Goal: Navigation & Orientation: Find specific page/section

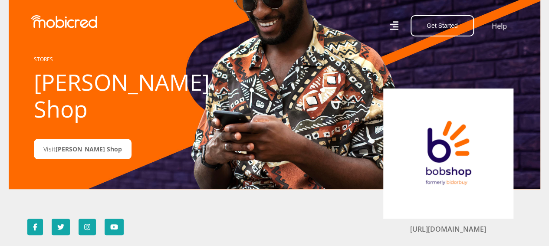
scroll to position [43, 0]
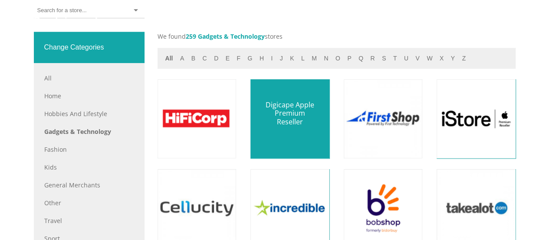
scroll to position [391, 0]
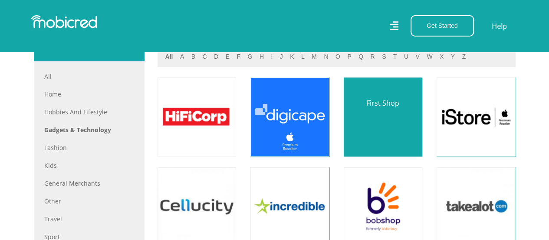
click at [390, 132] on link at bounding box center [383, 116] width 93 height 93
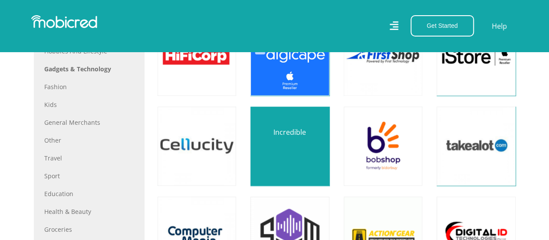
scroll to position [478, 0]
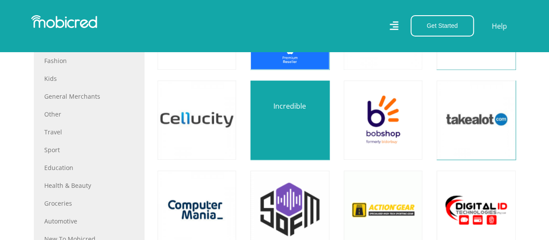
click at [306, 144] on link at bounding box center [290, 119] width 93 height 93
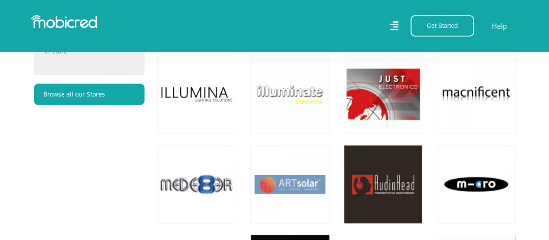
scroll to position [738, 0]
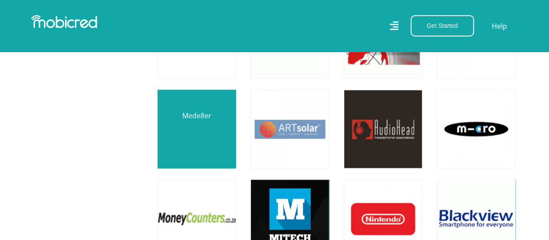
click at [217, 145] on link at bounding box center [197, 129] width 93 height 93
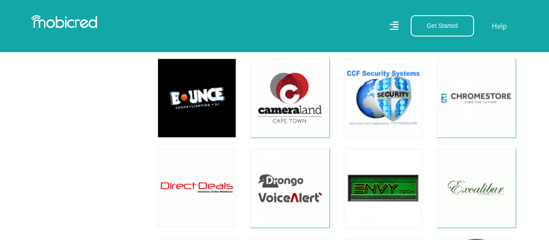
scroll to position [956, 0]
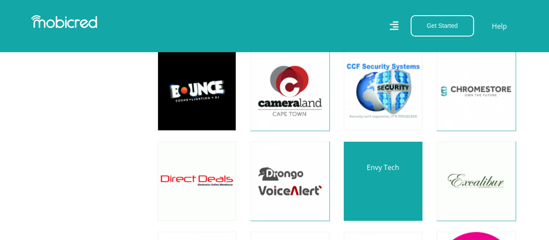
click at [397, 182] on link at bounding box center [383, 181] width 93 height 93
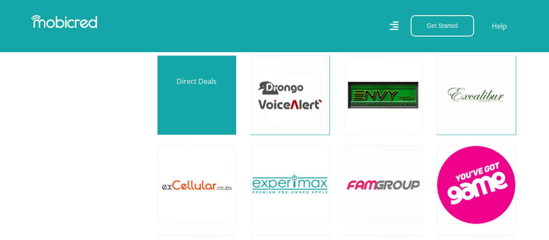
scroll to position [1042, 0]
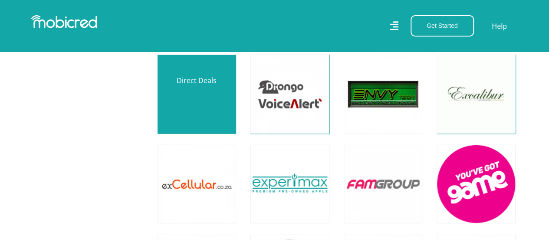
click at [217, 97] on link at bounding box center [197, 94] width 93 height 93
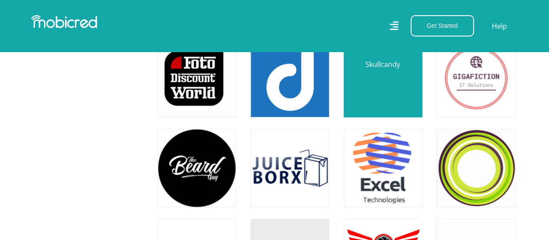
scroll to position [1694, 0]
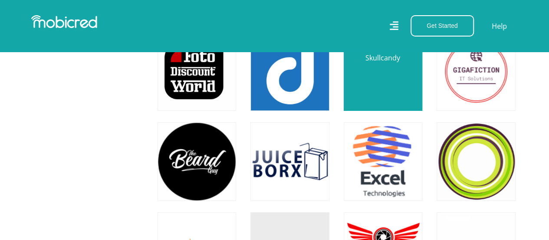
click at [395, 91] on link at bounding box center [383, 71] width 93 height 93
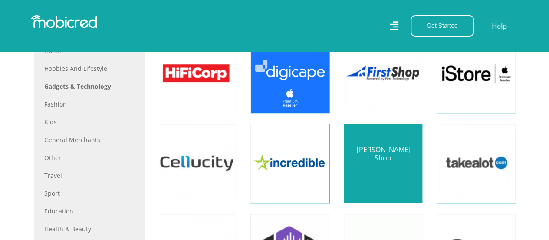
scroll to position [521, 0]
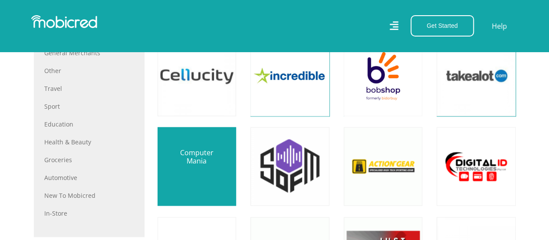
click at [195, 185] on link at bounding box center [197, 166] width 93 height 93
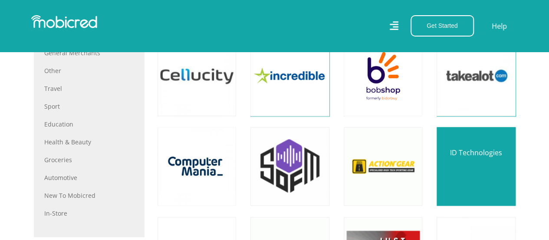
click at [454, 164] on link at bounding box center [476, 166] width 93 height 93
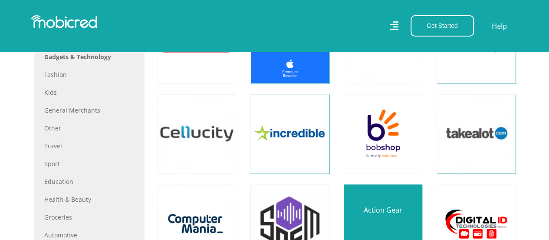
scroll to position [391, 0]
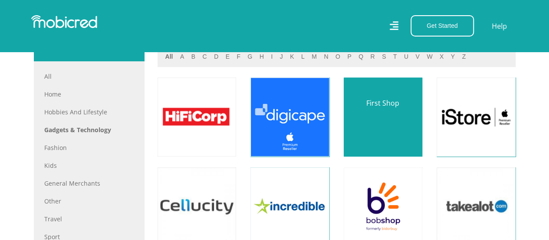
click at [377, 131] on link at bounding box center [383, 116] width 93 height 93
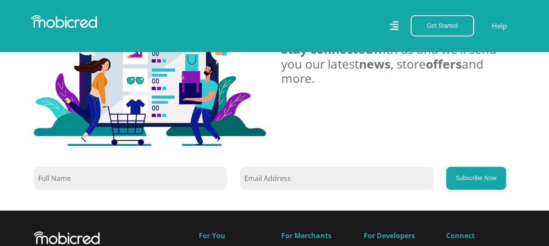
scroll to position [738, 0]
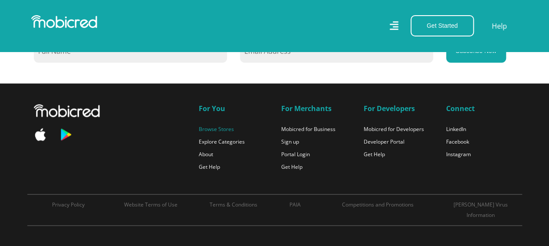
click at [219, 130] on link "Browse Stores" at bounding box center [216, 128] width 35 height 7
click at [218, 128] on link "Browse Stores" at bounding box center [216, 128] width 35 height 7
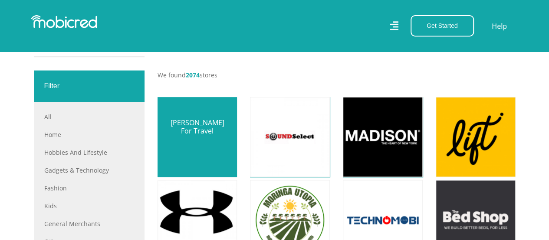
scroll to position [304, 0]
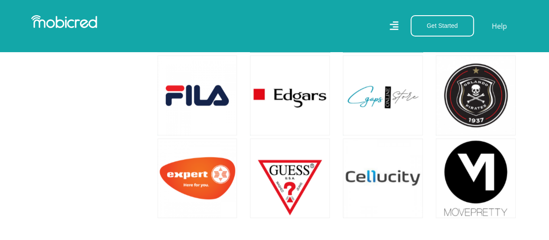
scroll to position [782, 0]
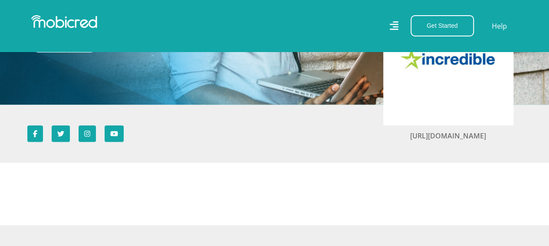
scroll to position [43, 0]
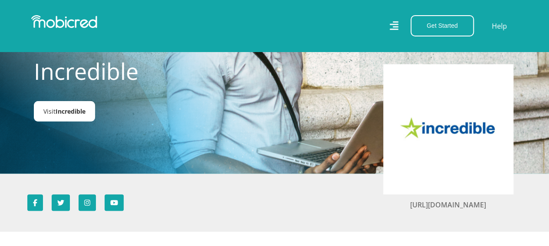
click at [72, 109] on span "Incredible" at bounding box center [71, 111] width 30 height 8
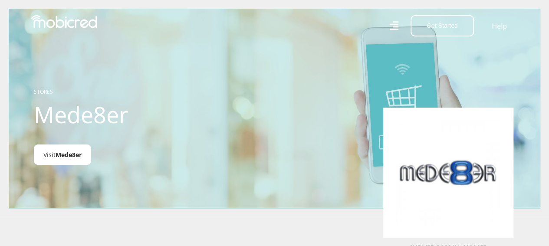
click at [66, 157] on span "Mede8er" at bounding box center [69, 155] width 26 height 8
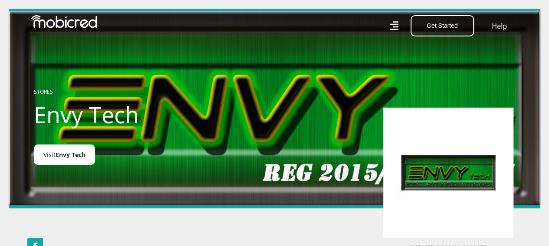
click at [81, 153] on span "Envy Tech" at bounding box center [71, 155] width 30 height 8
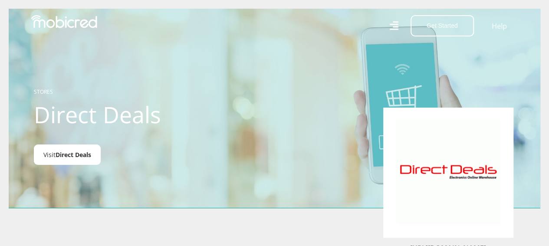
click at [74, 157] on span "Direct Deals" at bounding box center [74, 155] width 36 height 8
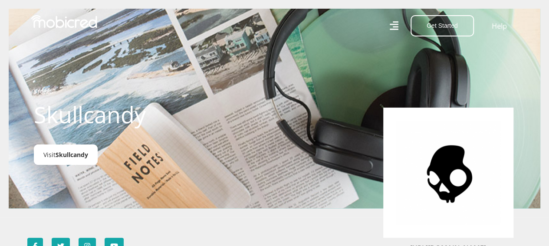
click at [77, 154] on span "Skullcandy" at bounding box center [72, 155] width 33 height 8
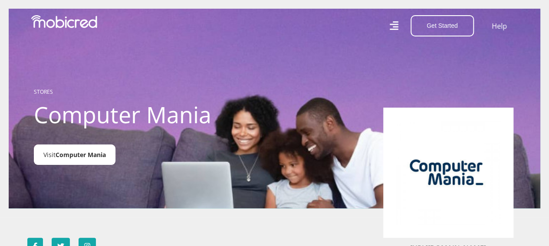
click at [103, 158] on span "Computer Mania" at bounding box center [81, 155] width 50 height 8
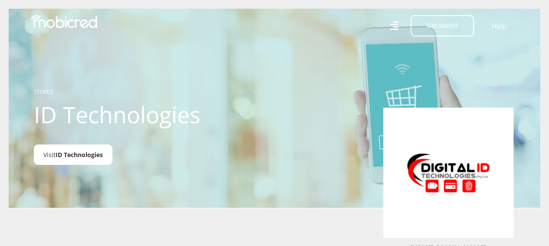
click at [83, 154] on span "ID Technologies" at bounding box center [79, 155] width 47 height 8
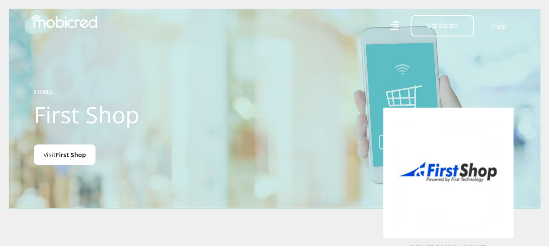
click at [69, 155] on span "First Shop" at bounding box center [71, 155] width 30 height 8
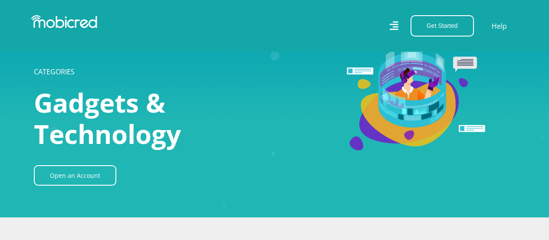
scroll to position [391, 0]
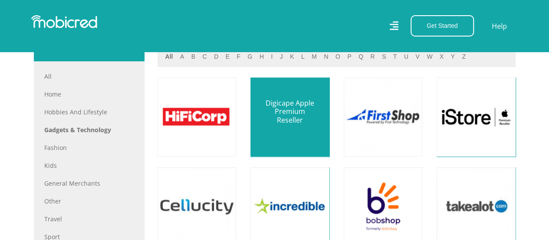
click at [300, 121] on link at bounding box center [290, 116] width 93 height 93
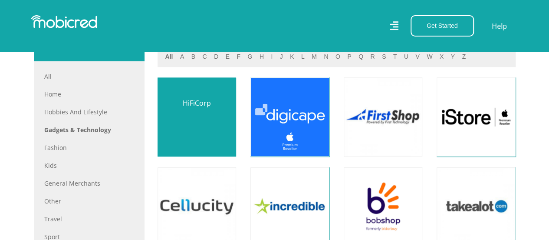
click at [215, 127] on link at bounding box center [197, 116] width 93 height 93
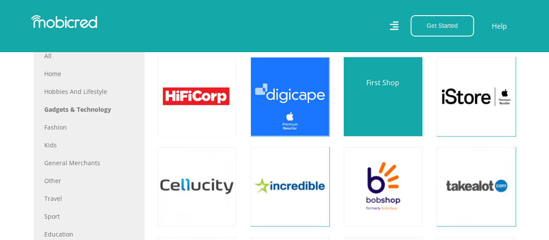
scroll to position [478, 0]
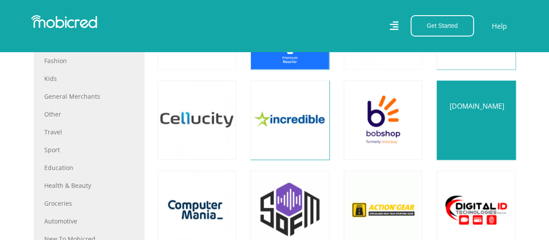
click at [474, 112] on link at bounding box center [476, 119] width 93 height 93
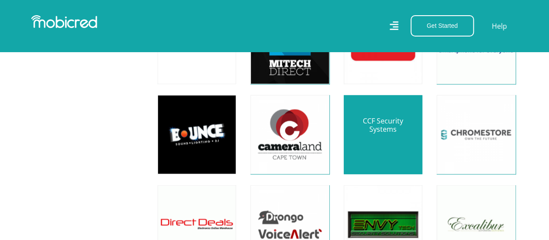
scroll to position [825, 0]
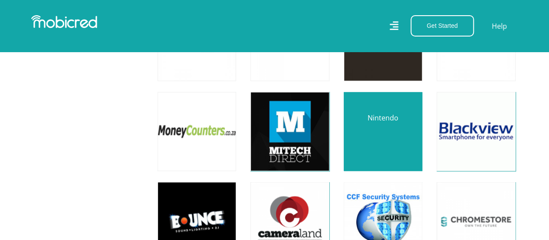
click at [384, 128] on link at bounding box center [383, 132] width 93 height 93
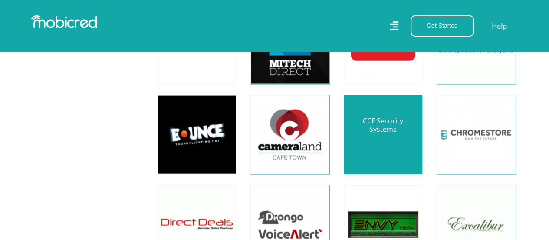
scroll to position [869, 0]
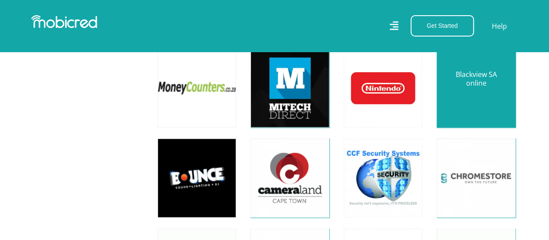
click at [480, 96] on link at bounding box center [476, 88] width 93 height 93
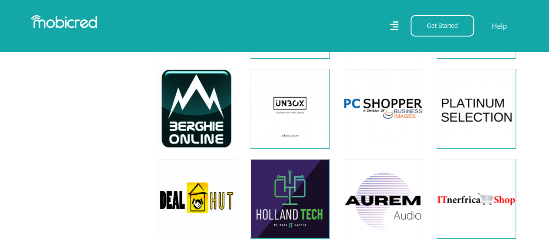
scroll to position [1477, 0]
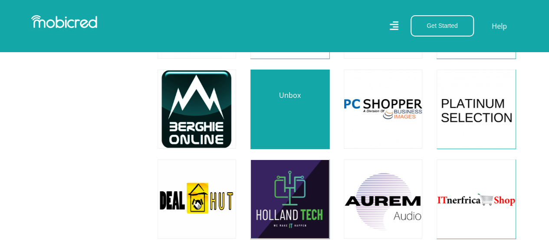
click at [299, 112] on link at bounding box center [290, 109] width 93 height 93
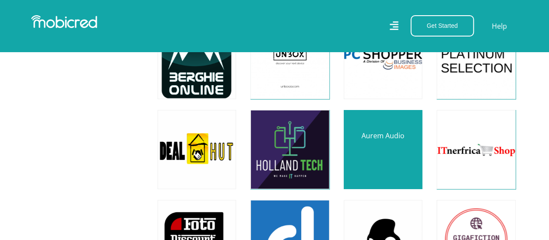
scroll to position [1564, 0]
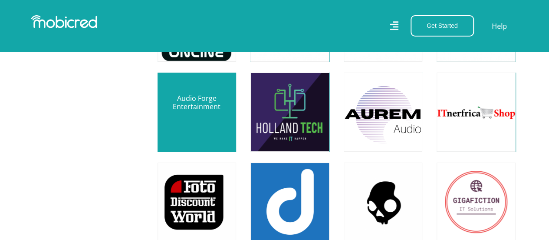
click at [195, 111] on link at bounding box center [197, 112] width 93 height 93
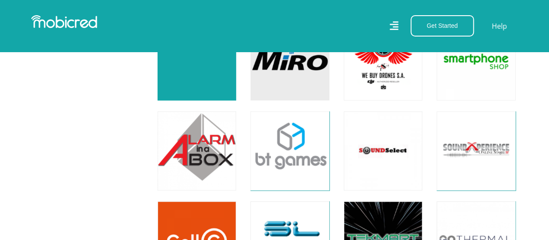
scroll to position [1911, 0]
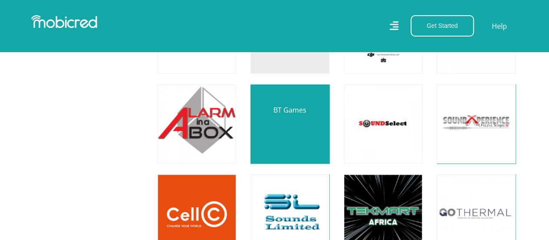
click at [286, 127] on link at bounding box center [290, 124] width 93 height 93
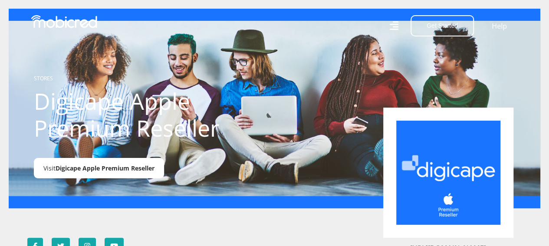
click at [131, 169] on span "Digicape Apple Premium Reseller" at bounding box center [105, 168] width 99 height 8
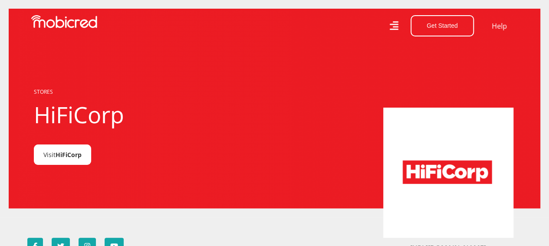
click at [69, 156] on span "HiFiCorp" at bounding box center [69, 155] width 26 height 8
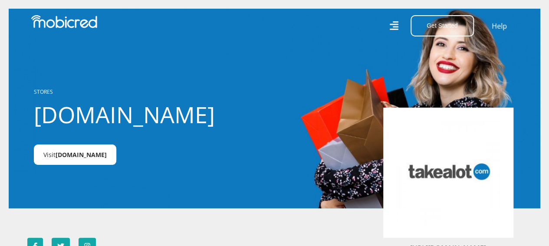
click at [85, 156] on span "[DOMAIN_NAME]" at bounding box center [81, 155] width 51 height 8
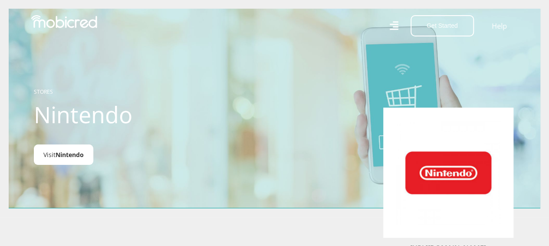
click at [69, 155] on span "Nintendo" at bounding box center [70, 155] width 28 height 8
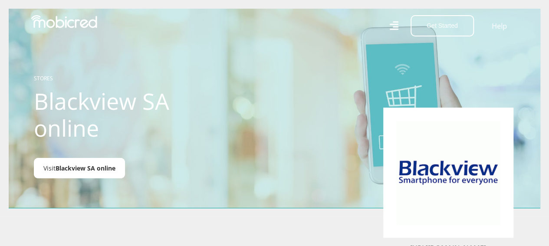
click at [102, 170] on span "Blackview SA online" at bounding box center [86, 168] width 60 height 8
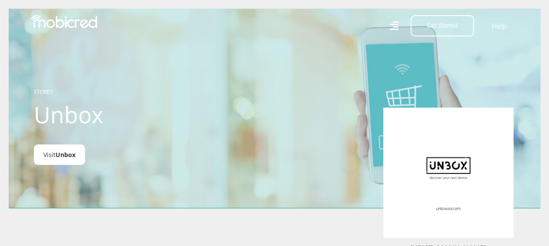
click at [69, 154] on span "Unbox" at bounding box center [66, 155] width 20 height 8
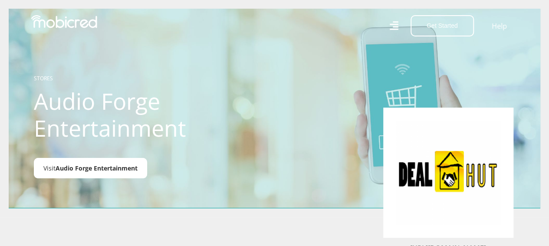
click at [117, 167] on span "Audio Forge Entertainment" at bounding box center [97, 168] width 82 height 8
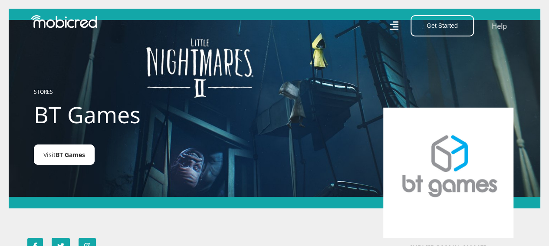
click at [77, 155] on span "BT Games" at bounding box center [71, 155] width 30 height 8
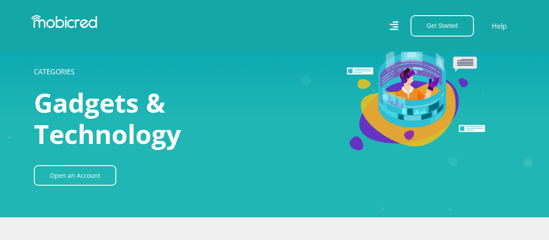
scroll to position [1911, 0]
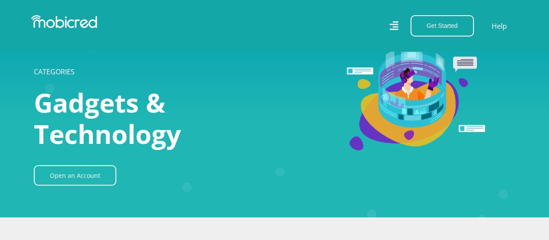
scroll to position [1911, 0]
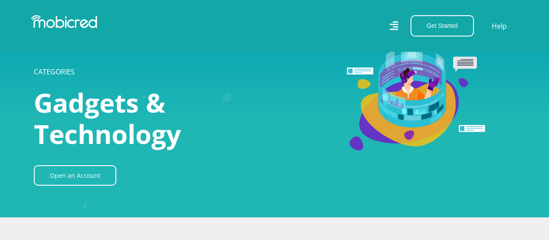
scroll to position [1911, 0]
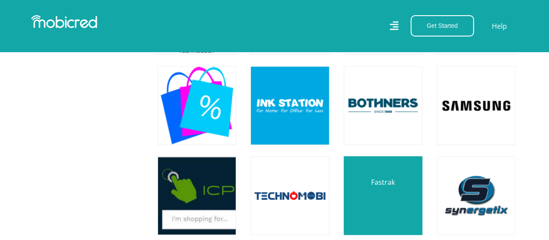
scroll to position [2302, 0]
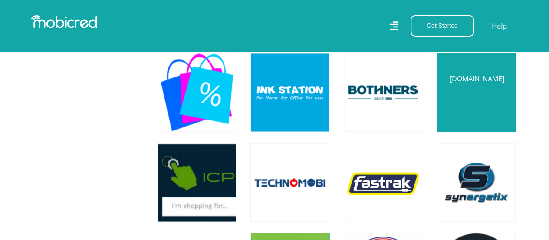
click at [476, 96] on link at bounding box center [476, 92] width 93 height 93
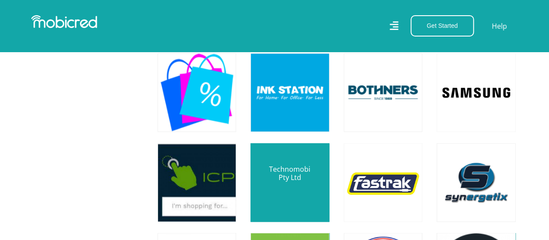
click at [295, 170] on link at bounding box center [290, 182] width 93 height 93
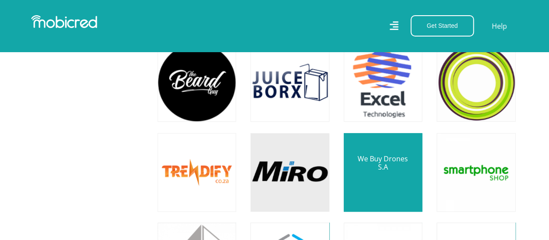
scroll to position [1737, 0]
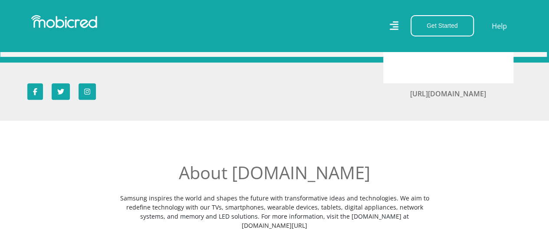
scroll to position [43, 0]
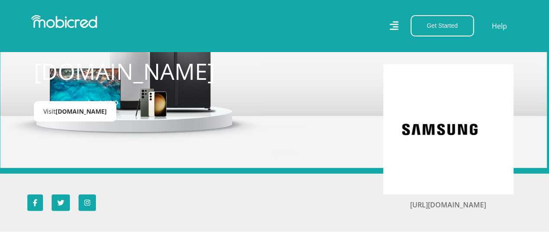
click at [84, 113] on span "[DOMAIN_NAME]" at bounding box center [81, 111] width 51 height 8
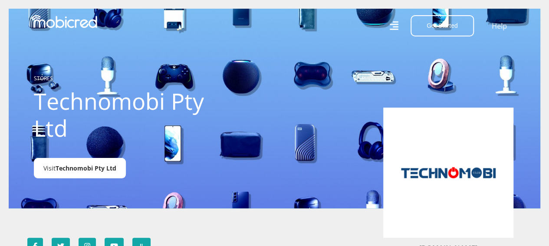
click at [99, 169] on span "Technomobi Pty Ltd" at bounding box center [86, 168] width 61 height 8
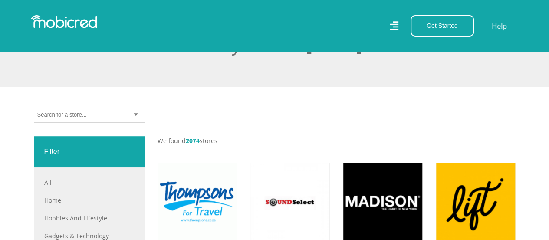
scroll to position [261, 0]
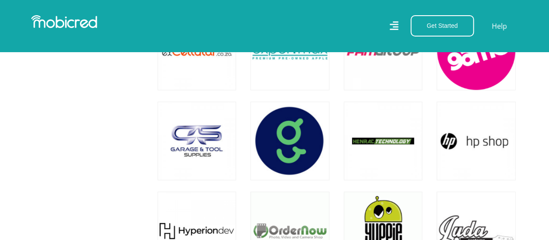
scroll to position [1173, 0]
